Goal: Check status: Check status

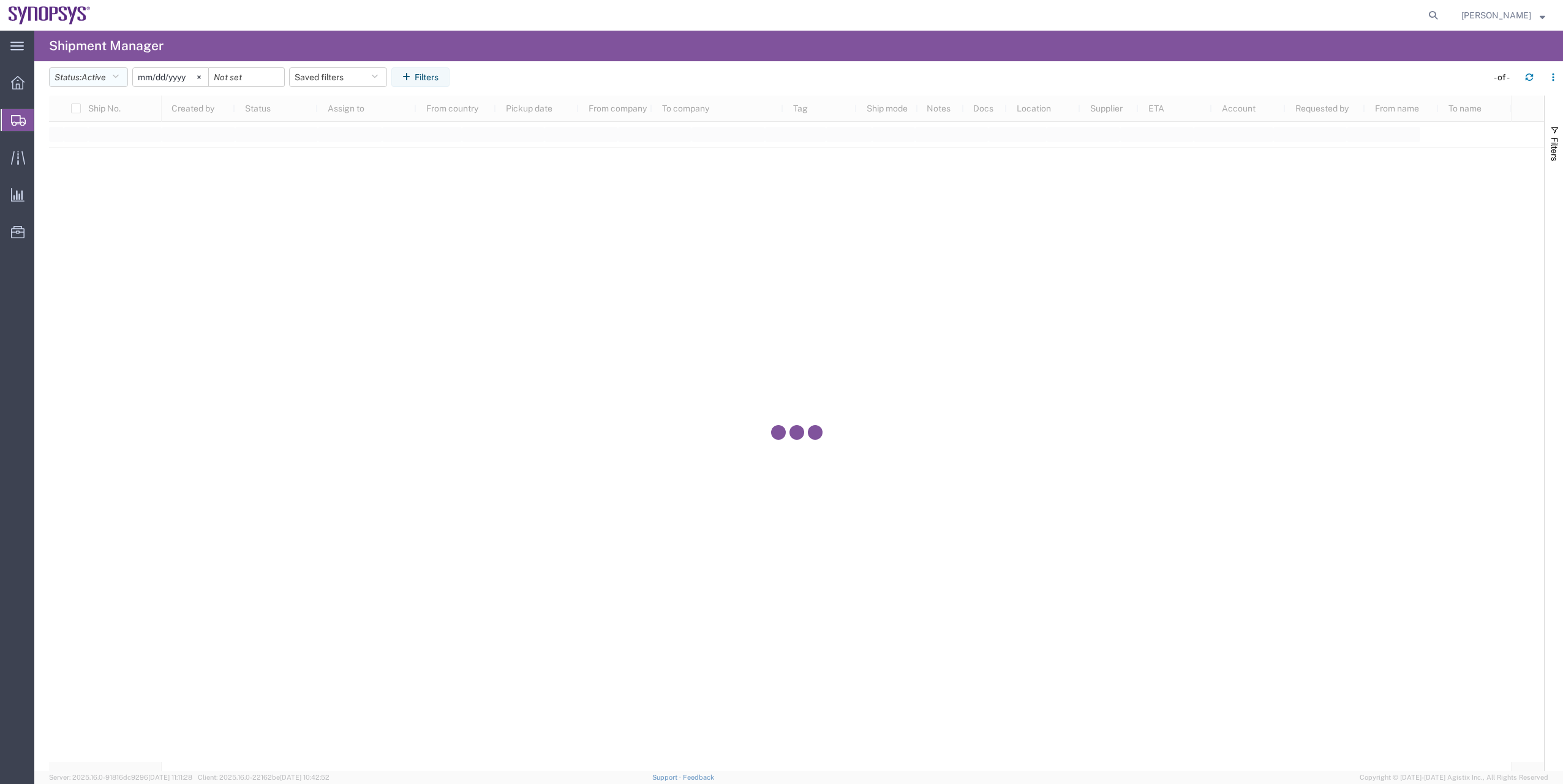
click at [112, 78] on button "Status: Active" at bounding box center [88, 77] width 79 height 19
click at [118, 137] on span "All" at bounding box center [120, 142] width 142 height 19
click at [192, 74] on svg-icon at bounding box center [185, 77] width 19 height 19
click at [413, 74] on button "Filters" at bounding box center [407, 77] width 58 height 19
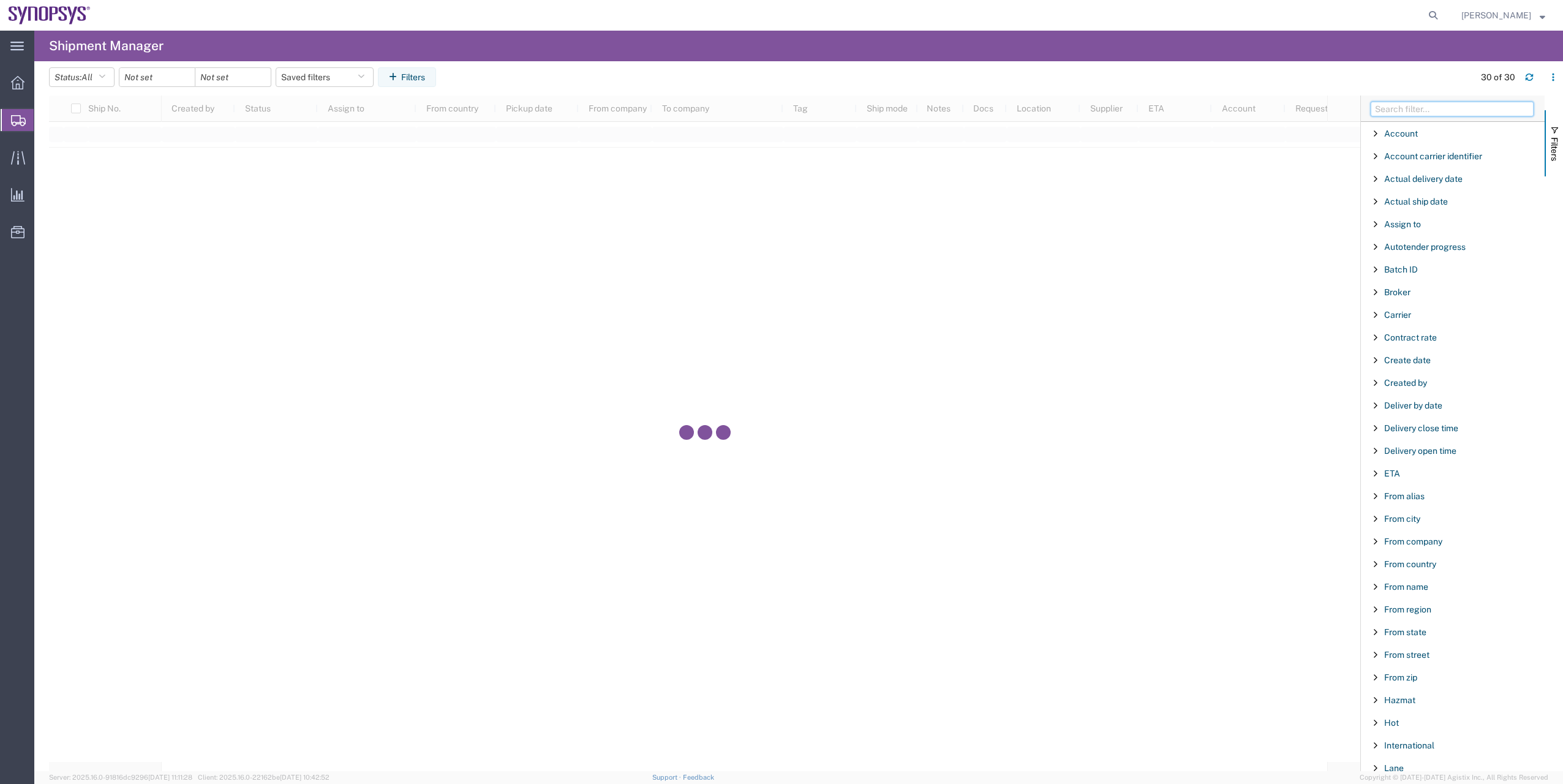
click at [1391, 103] on input "Filter Columns Input" at bounding box center [1452, 109] width 163 height 15
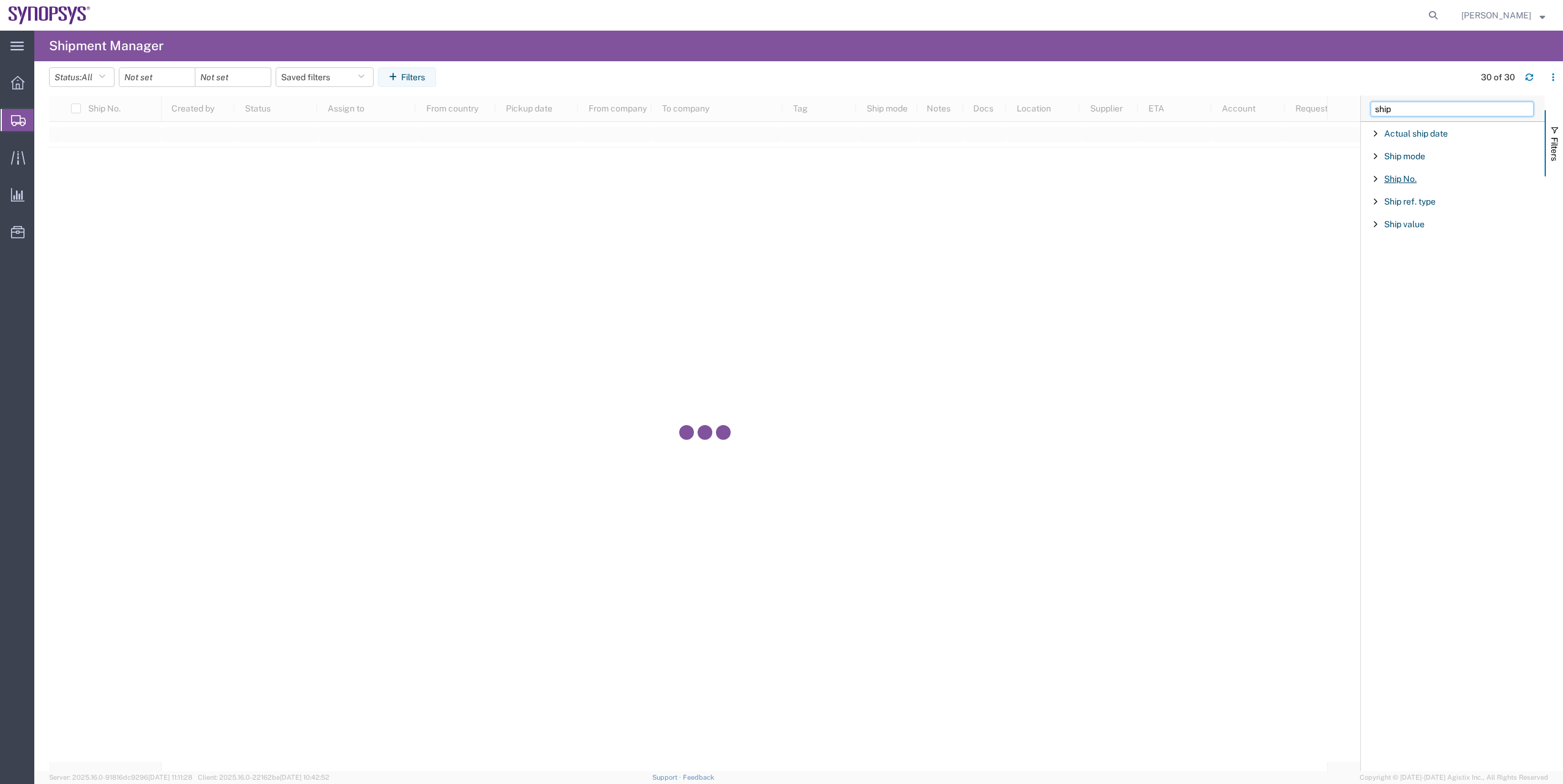
type input "ship"
click at [1401, 174] on span "Ship No." at bounding box center [1400, 179] width 32 height 10
type input "56383535"
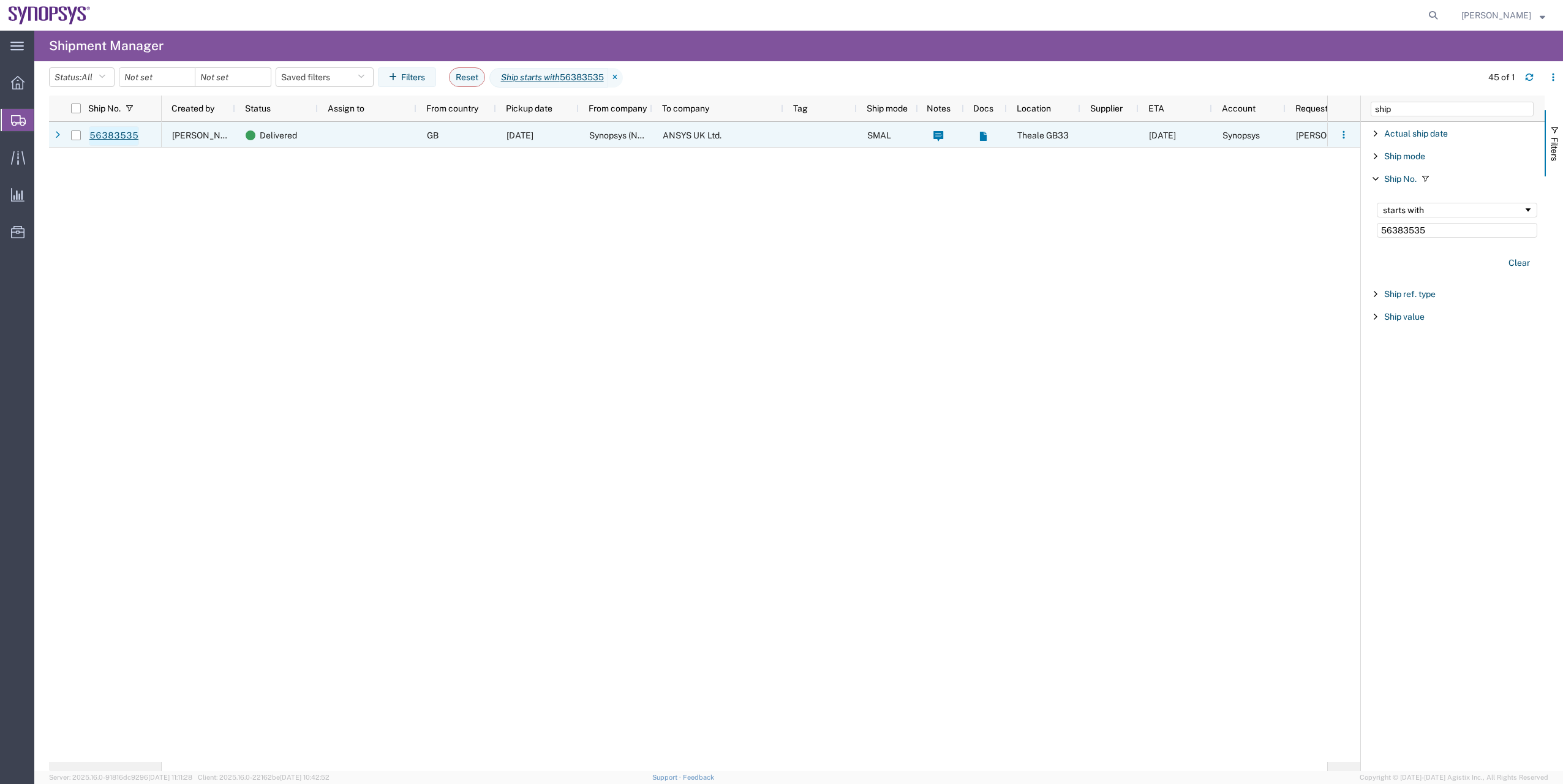
click at [117, 145] on link "56383535" at bounding box center [114, 135] width 50 height 19
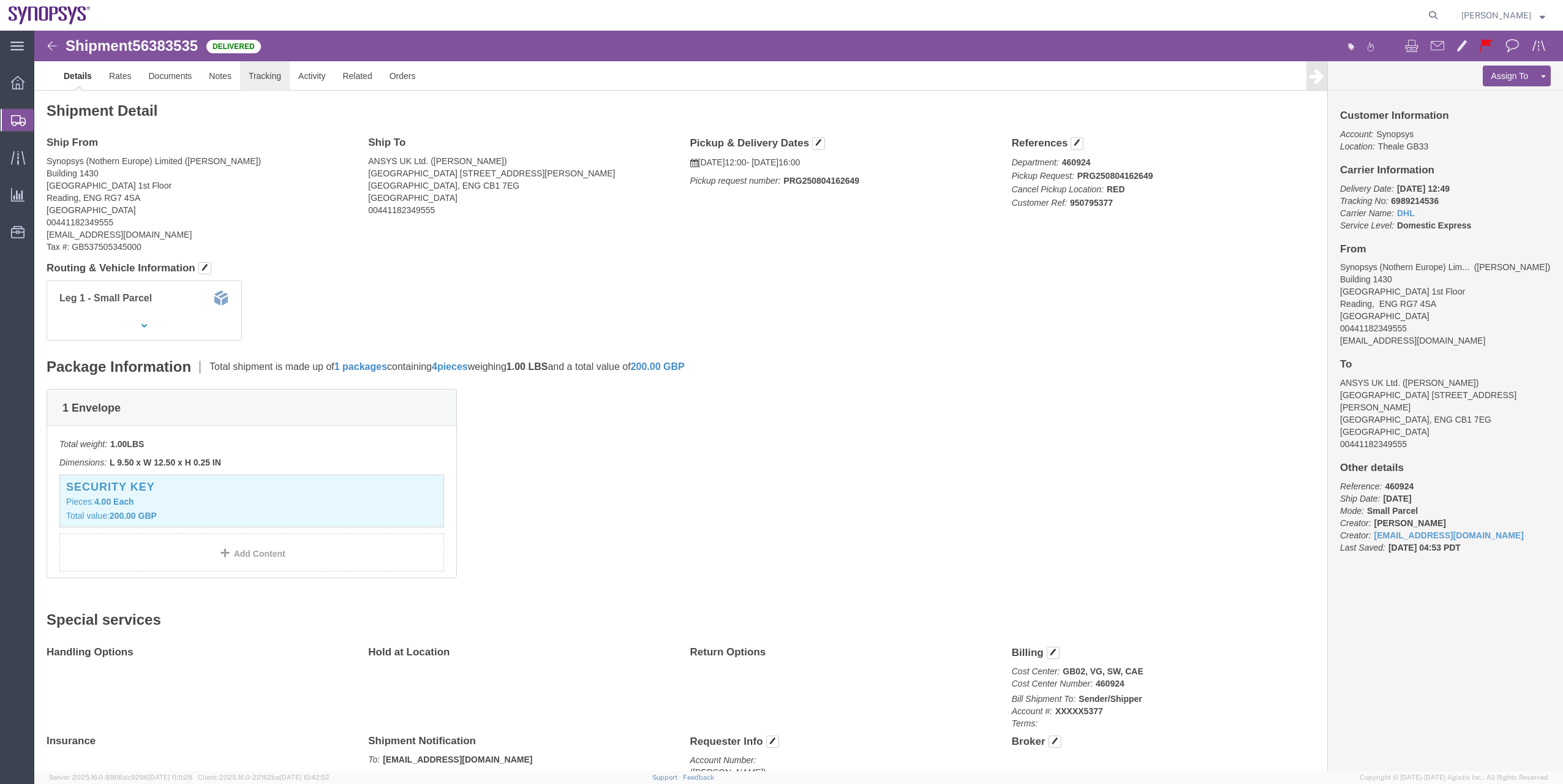
click link "Tracking"
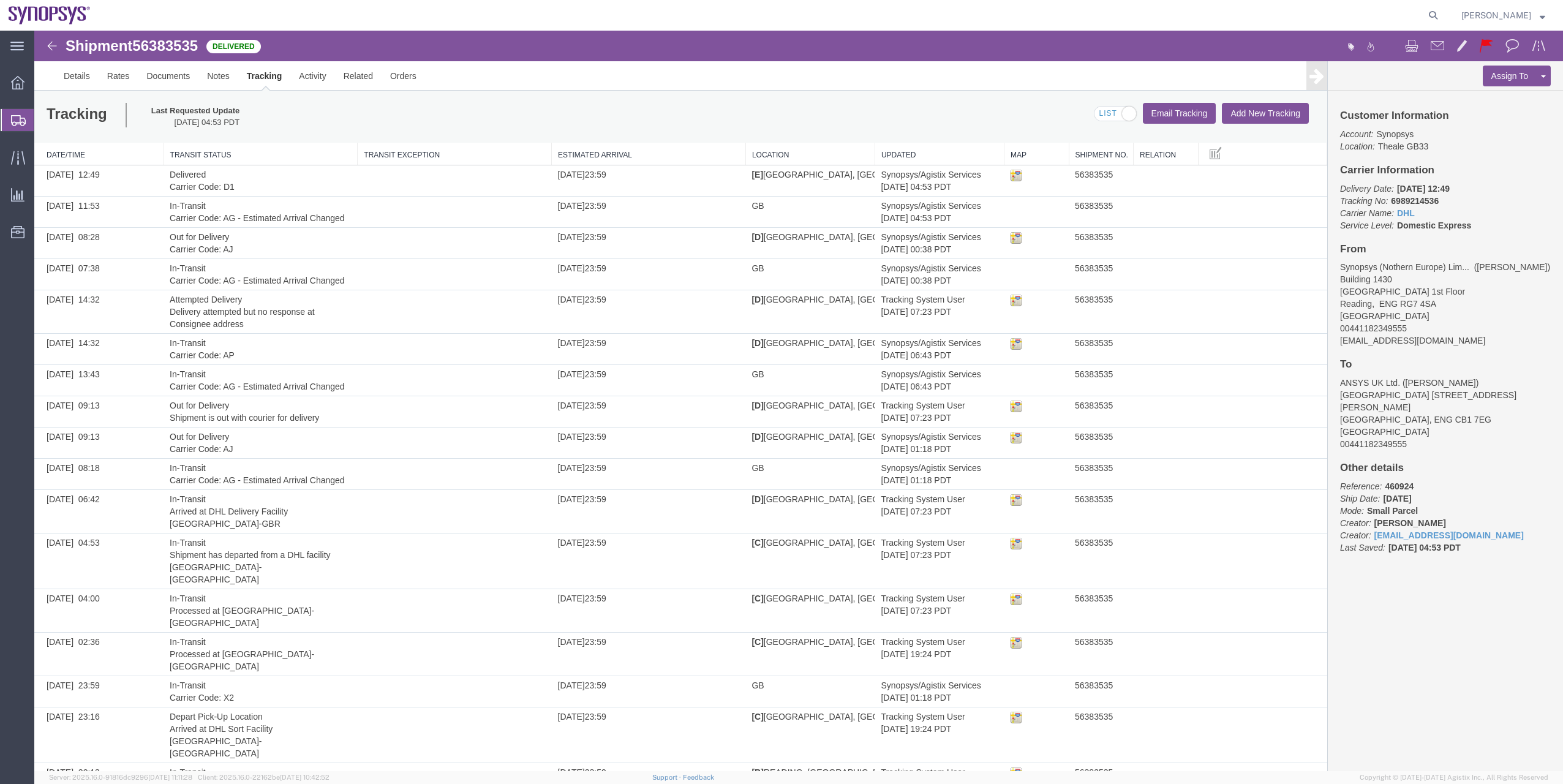
click at [1422, 202] on b "6989214536" at bounding box center [1415, 201] width 48 height 10
copy b "6989214536"
click at [1397, 213] on link "DHL" at bounding box center [1405, 213] width 18 height 10
